Goal: Transaction & Acquisition: Purchase product/service

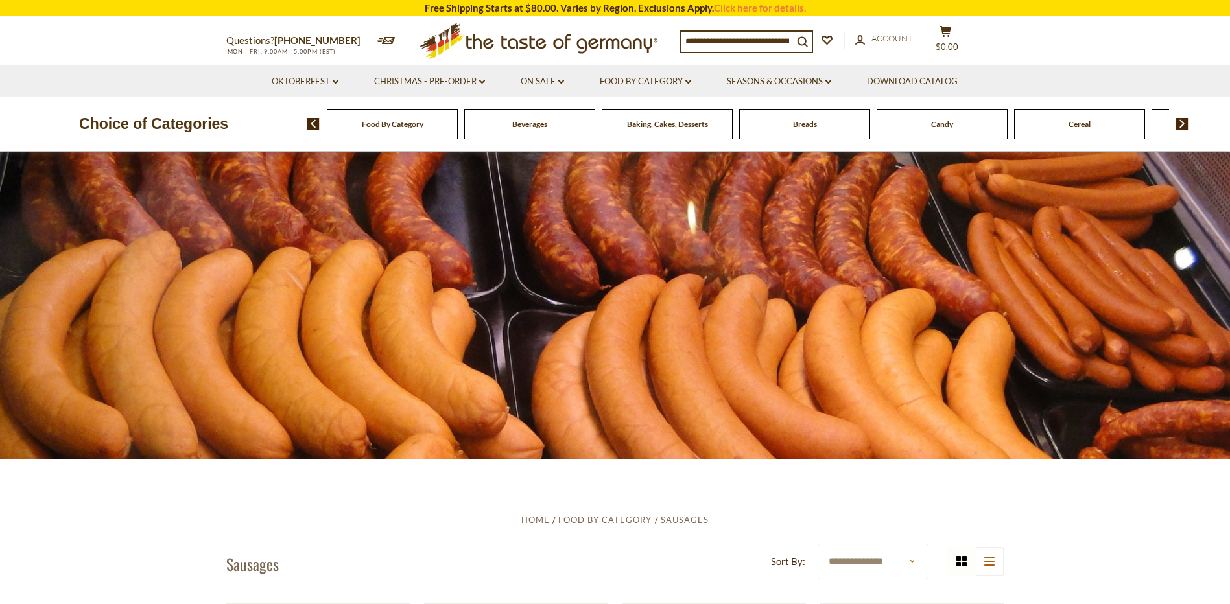
click at [399, 131] on div "Food By Category" at bounding box center [392, 124] width 131 height 30
click at [311, 80] on link "Oktoberfest dropdown_arrow" at bounding box center [305, 82] width 67 height 14
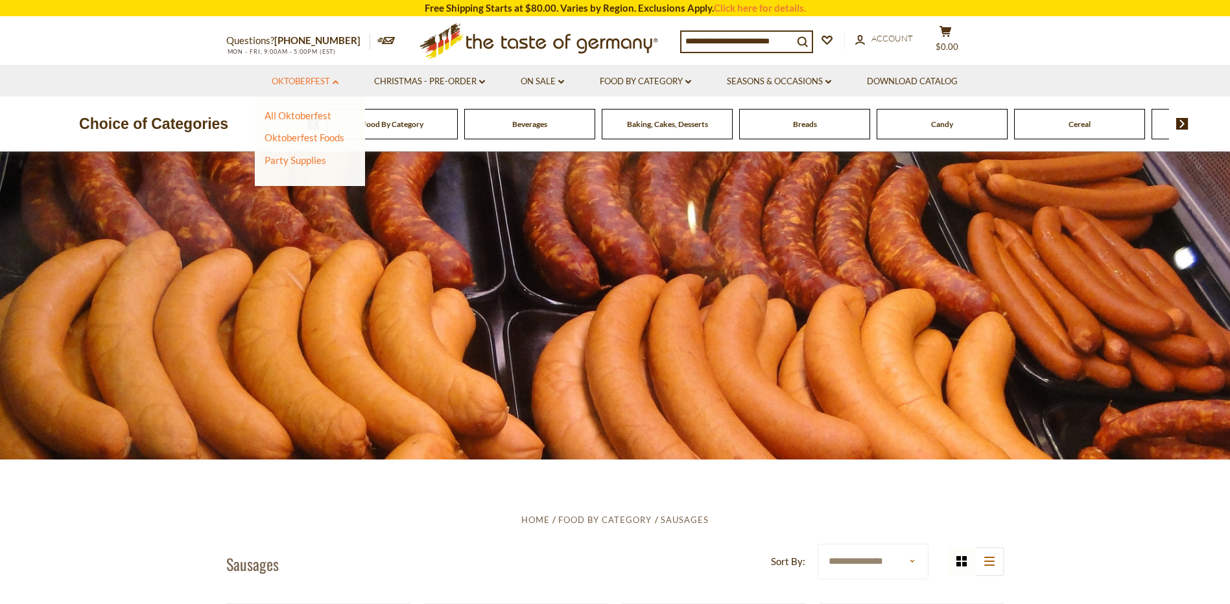
click at [311, 80] on link "Oktoberfest dropdown_arrow" at bounding box center [305, 82] width 67 height 14
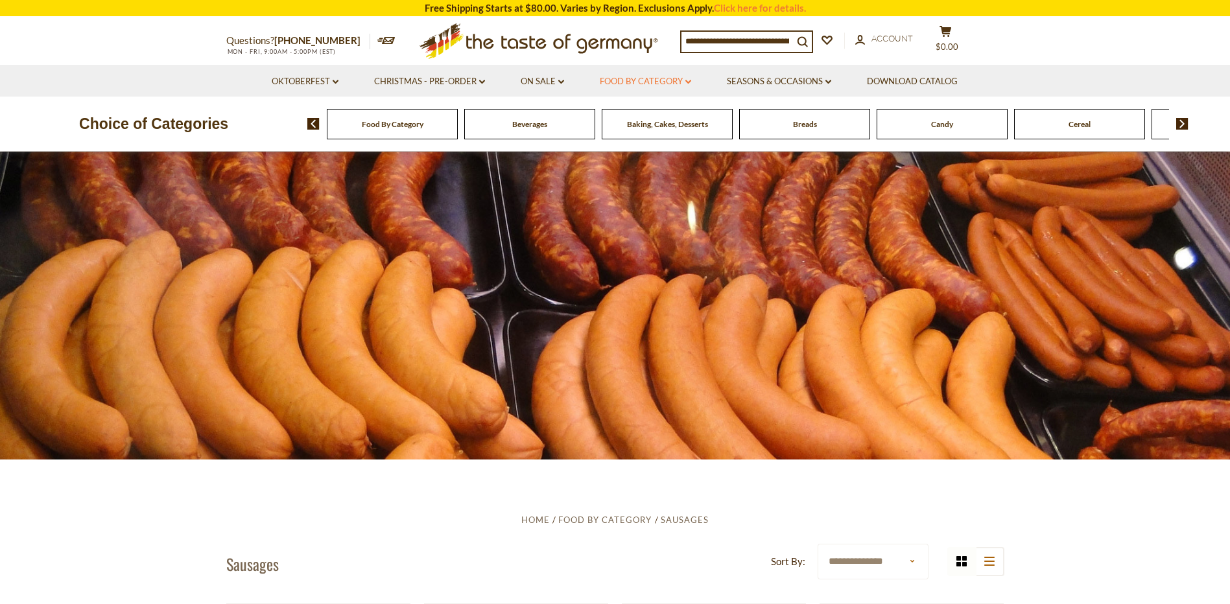
click at [650, 80] on link "Food By Category dropdown_arrow" at bounding box center [645, 82] width 91 height 14
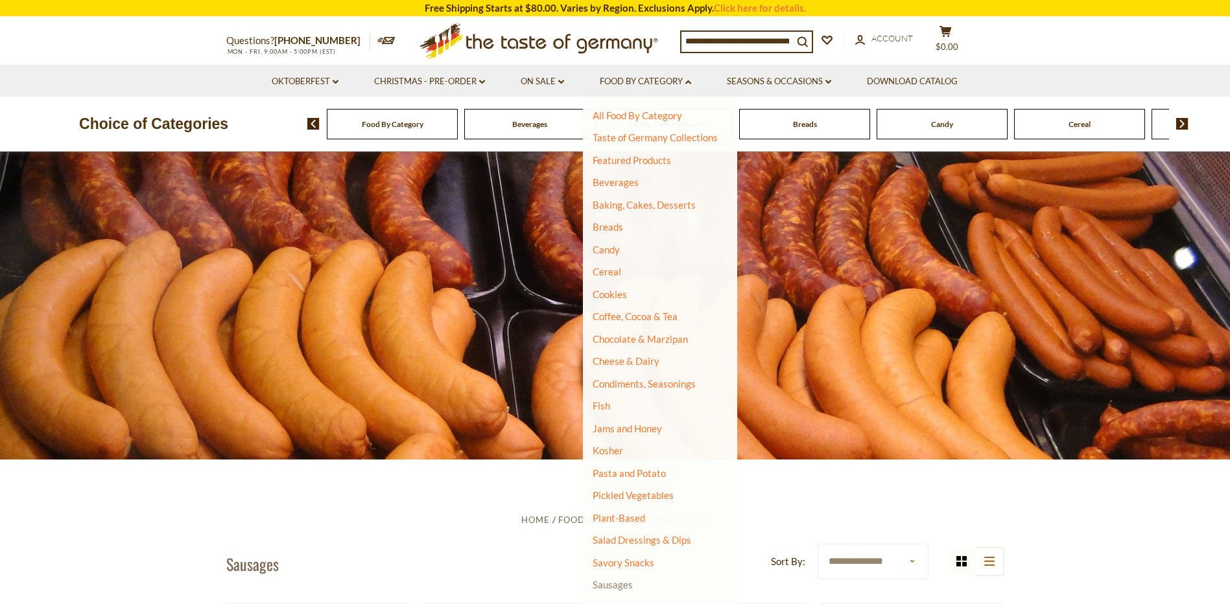
click at [620, 586] on link "Sausages" at bounding box center [613, 585] width 40 height 12
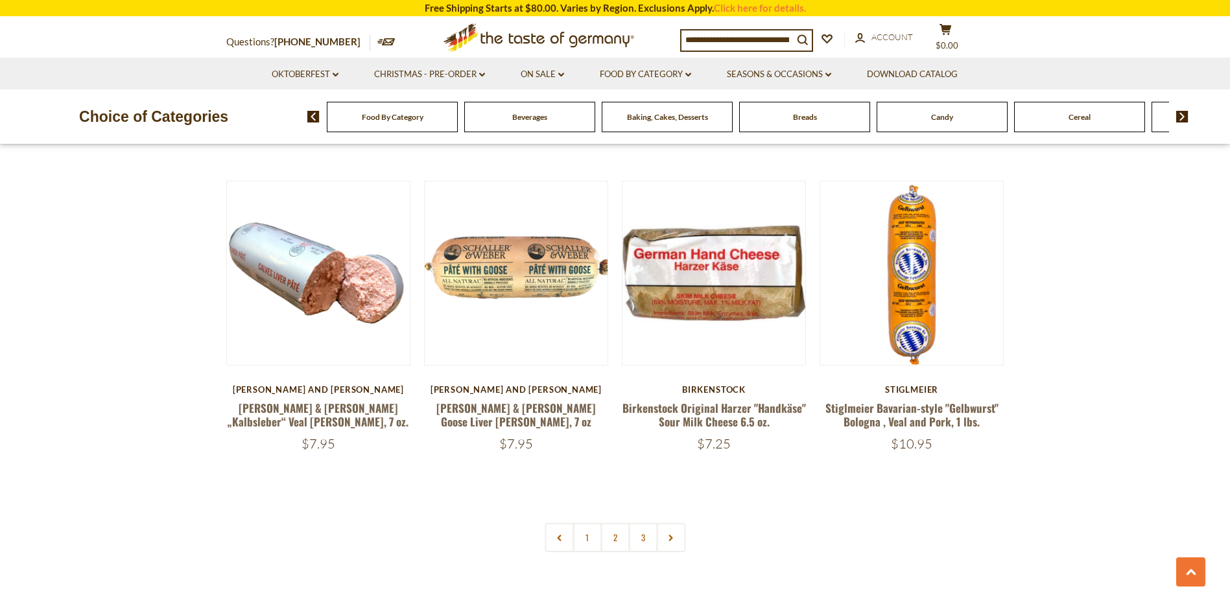
scroll to position [3026, 0]
